Goal: Task Accomplishment & Management: Manage account settings

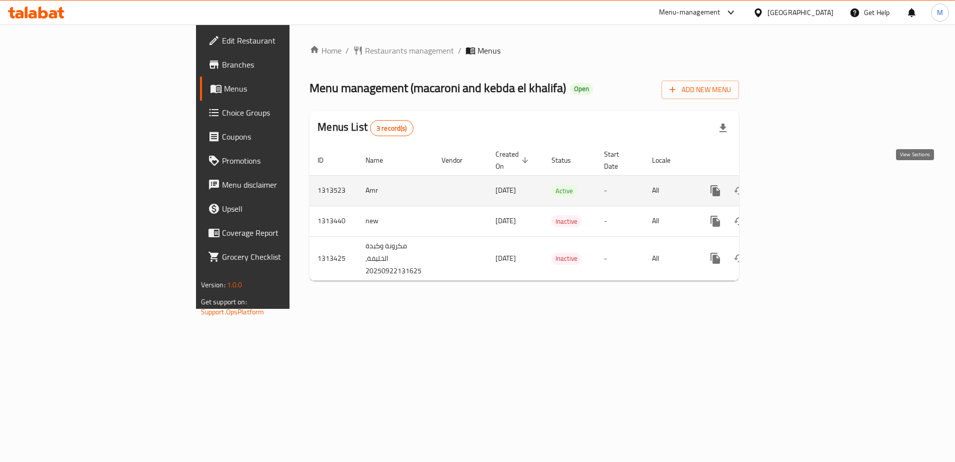
click at [794, 185] on icon "enhanced table" at bounding box center [788, 191] width 12 height 12
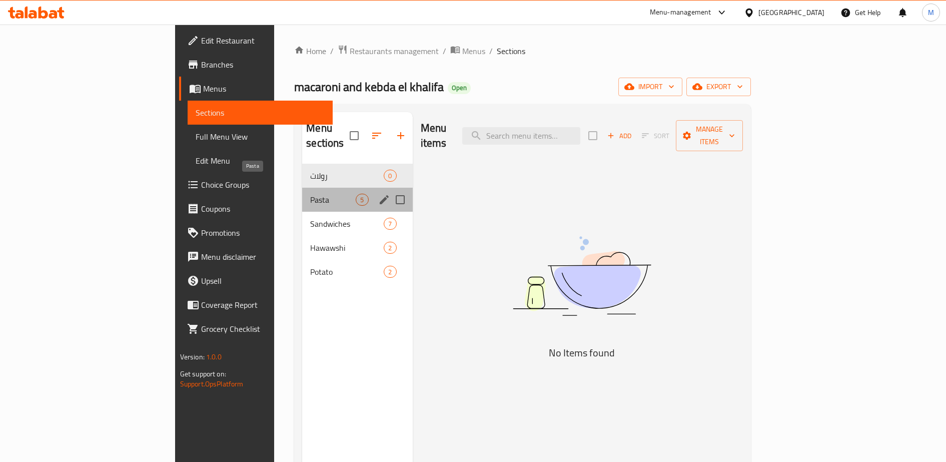
click at [310, 194] on span "Pasta" at bounding box center [333, 200] width 46 height 12
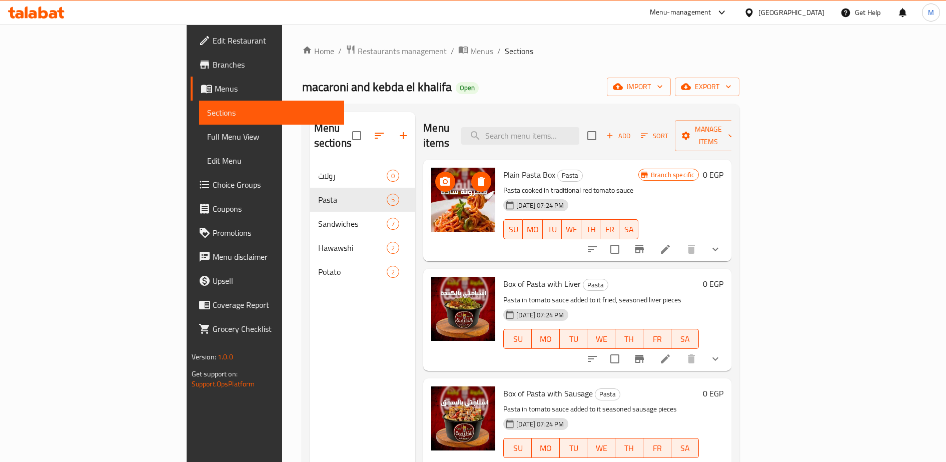
click at [431, 201] on img at bounding box center [463, 200] width 64 height 64
click at [670, 245] on icon at bounding box center [665, 249] width 9 height 9
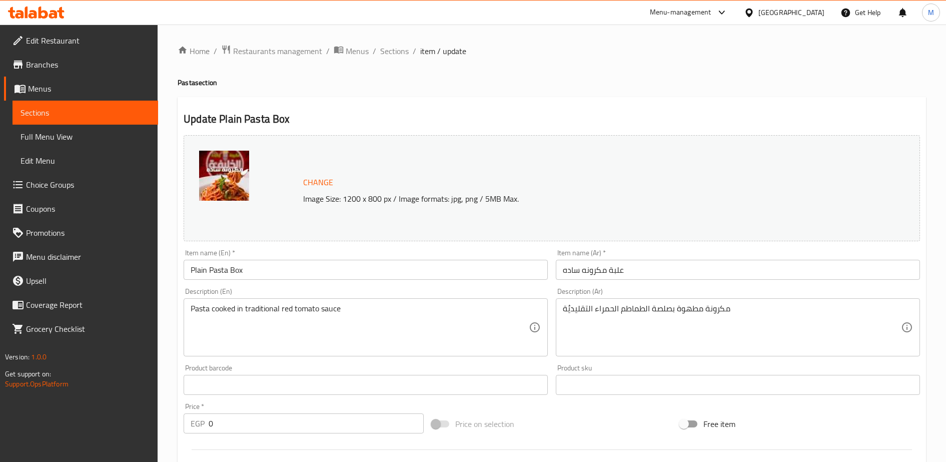
click at [382, 198] on p "Image Size: 1200 x 800 px / Image formats: jpg, png / 5MB Max." at bounding box center [563, 199] width 529 height 12
copy div "Image Size: 1200 x 800 px / Image formats: jpg, png / 5MB Max."
